Goal: Find specific page/section: Find specific page/section

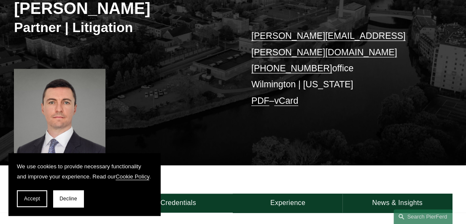
scroll to position [126, 0]
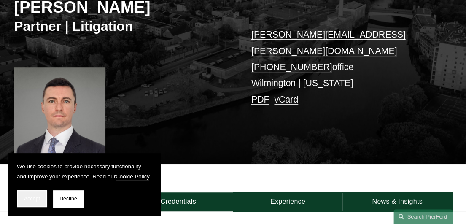
click at [27, 199] on span "Accept" at bounding box center [32, 199] width 16 height 6
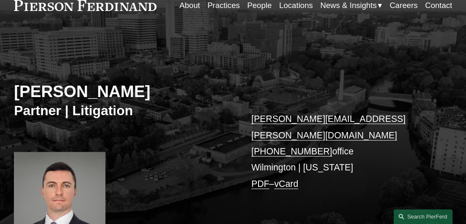
scroll to position [0, 0]
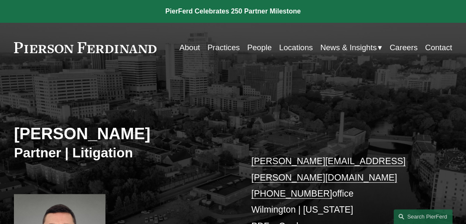
click at [191, 48] on link "About" at bounding box center [189, 48] width 21 height 16
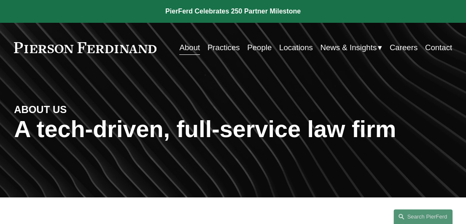
click at [250, 47] on link "People" at bounding box center [259, 48] width 24 height 16
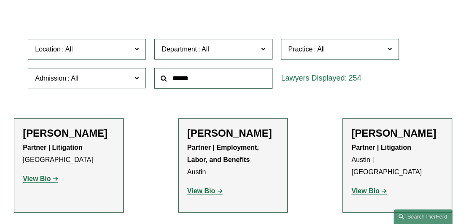
scroll to position [253, 0]
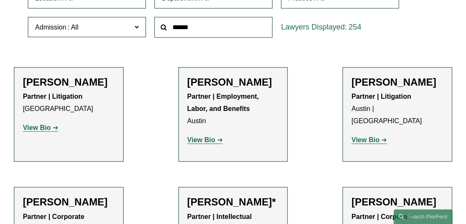
click at [369, 136] on strong "View Bio" at bounding box center [365, 139] width 28 height 7
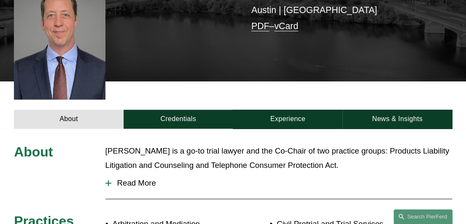
scroll to position [211, 0]
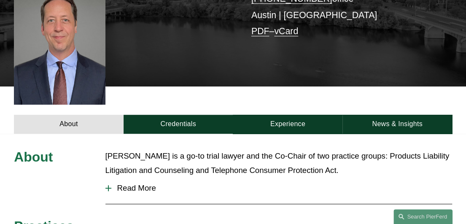
click at [108, 185] on div at bounding box center [108, 188] width 1 height 6
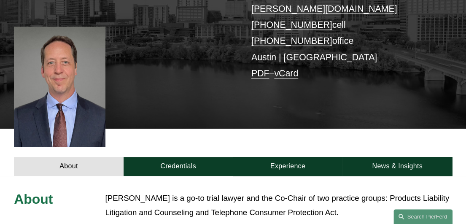
scroll to position [169, 0]
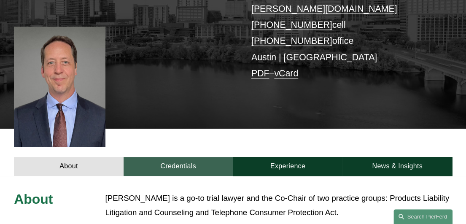
click at [185, 157] on link "Credentials" at bounding box center [179, 166] width 110 height 19
